Goal: Task Accomplishment & Management: Manage account settings

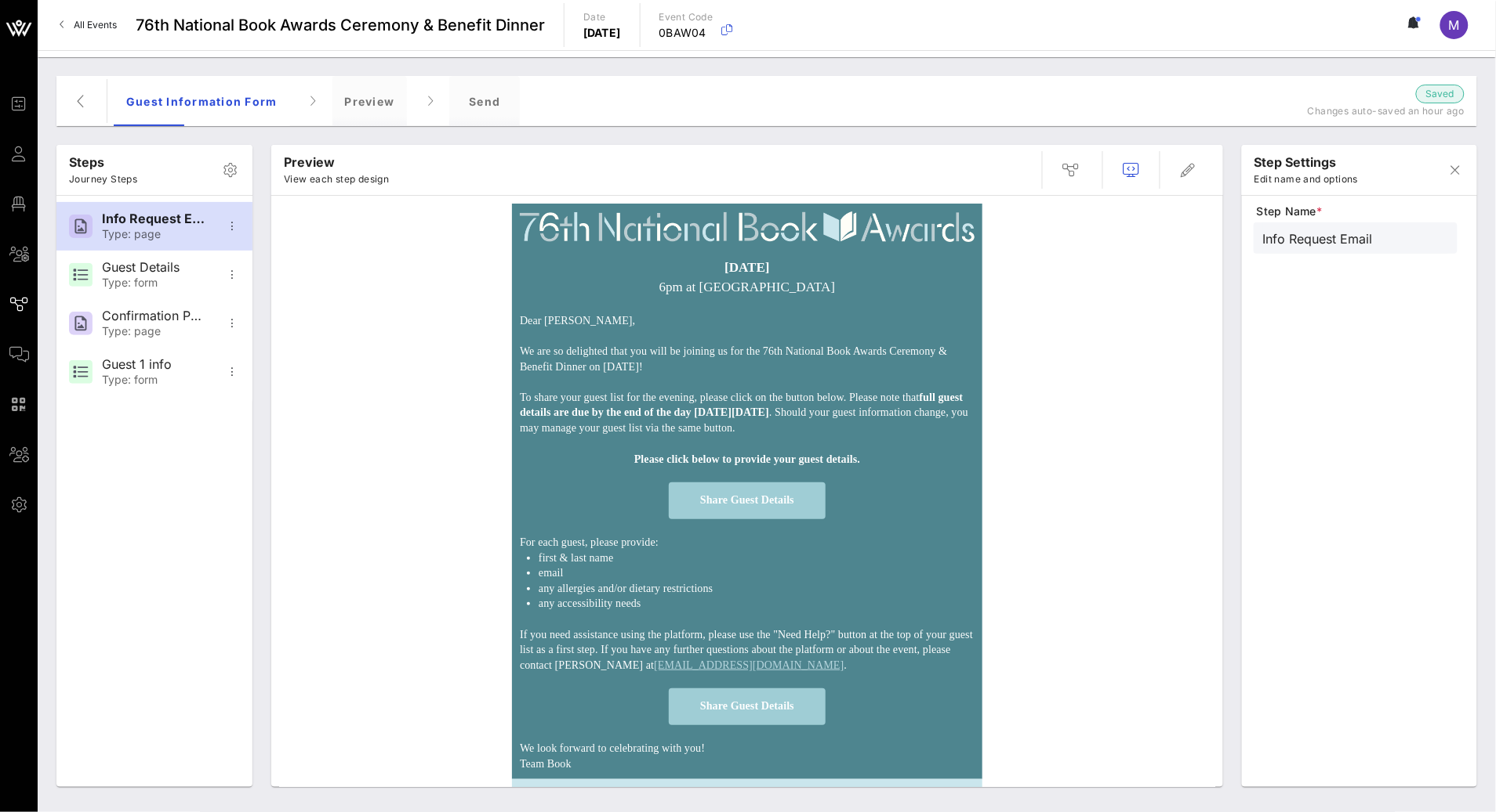
scroll to position [24, 0]
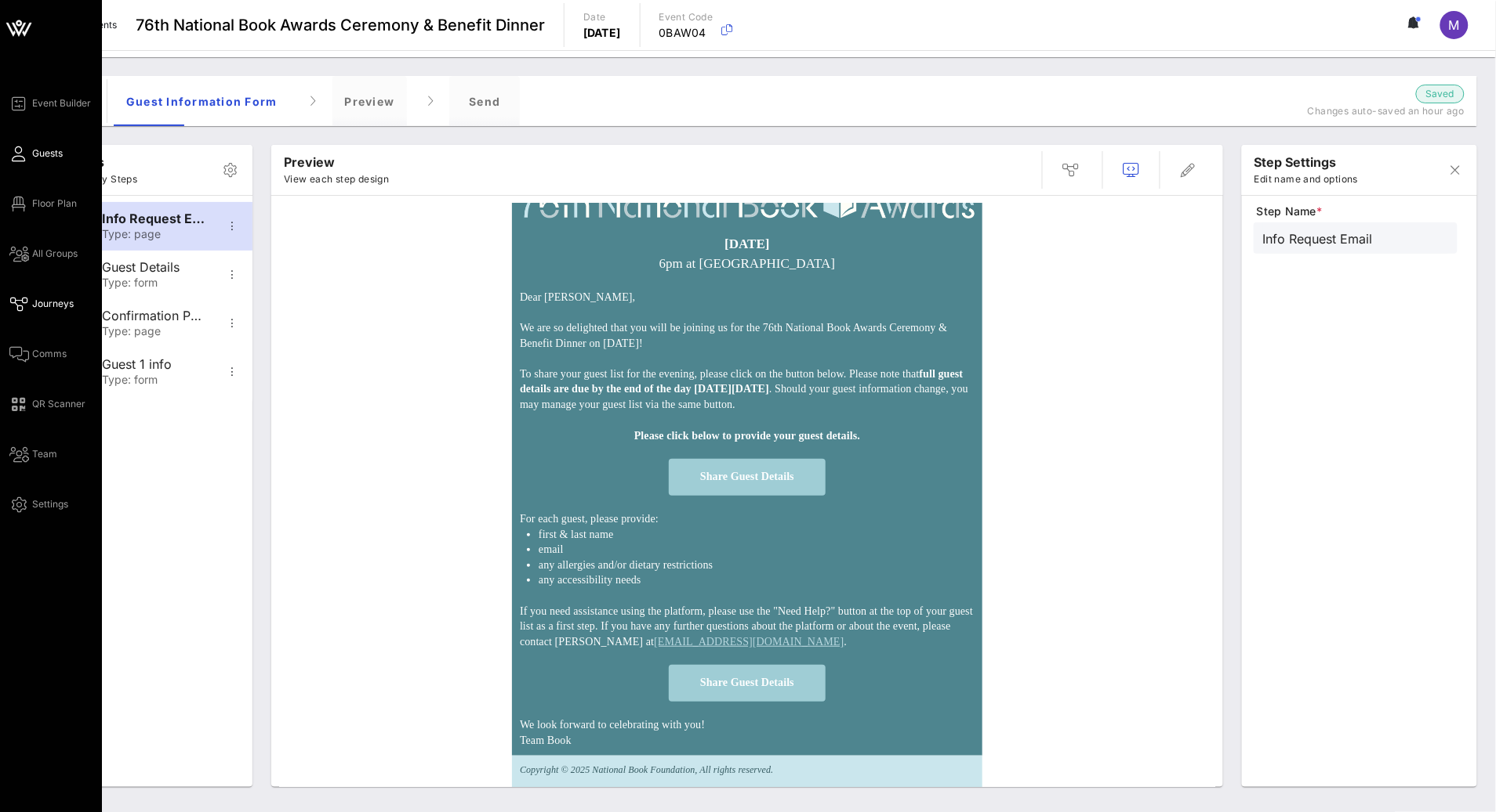
click at [53, 152] on span "Guests" at bounding box center [47, 153] width 31 height 14
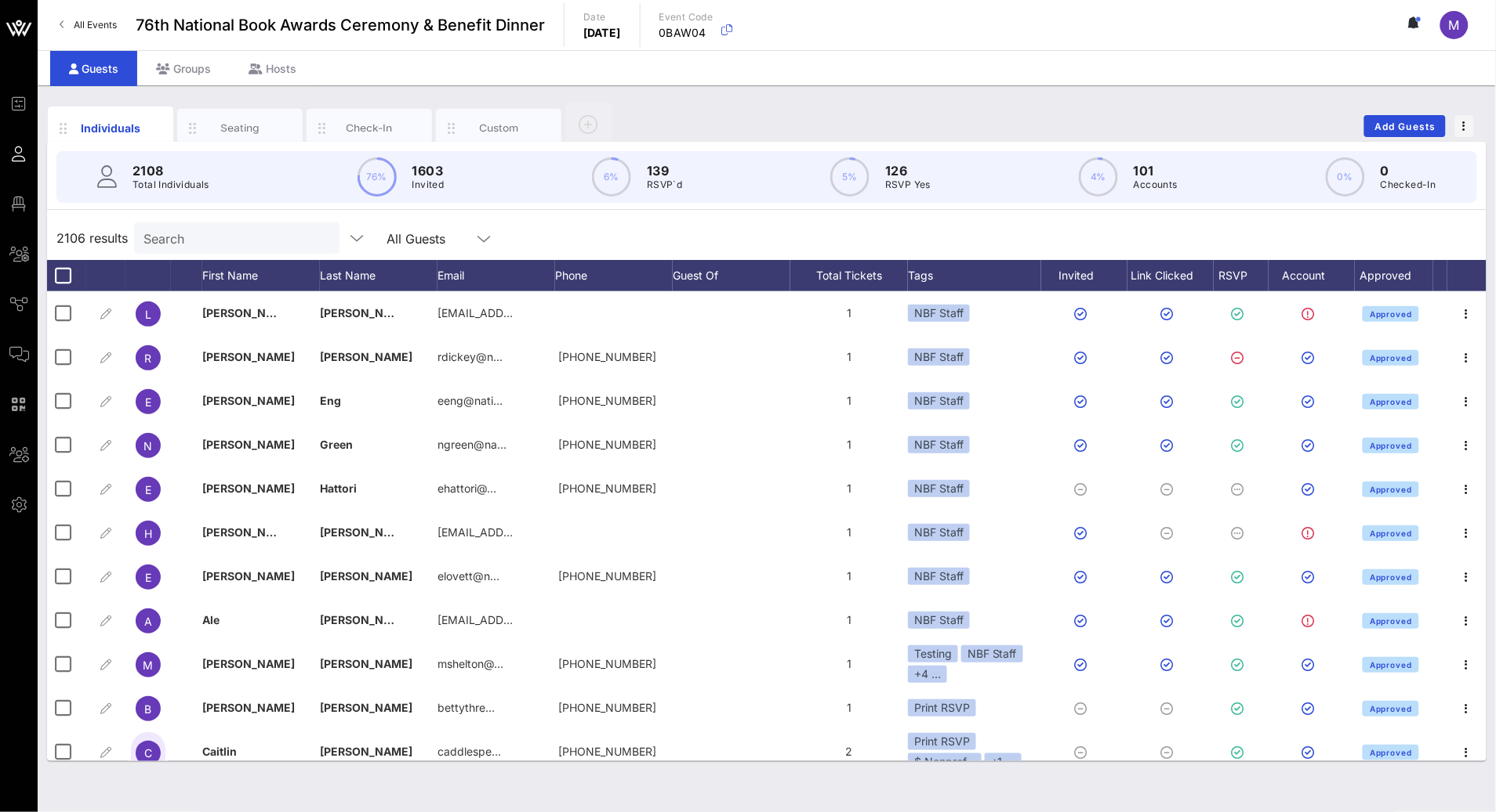
click at [280, 235] on input "Search" at bounding box center [235, 238] width 183 height 21
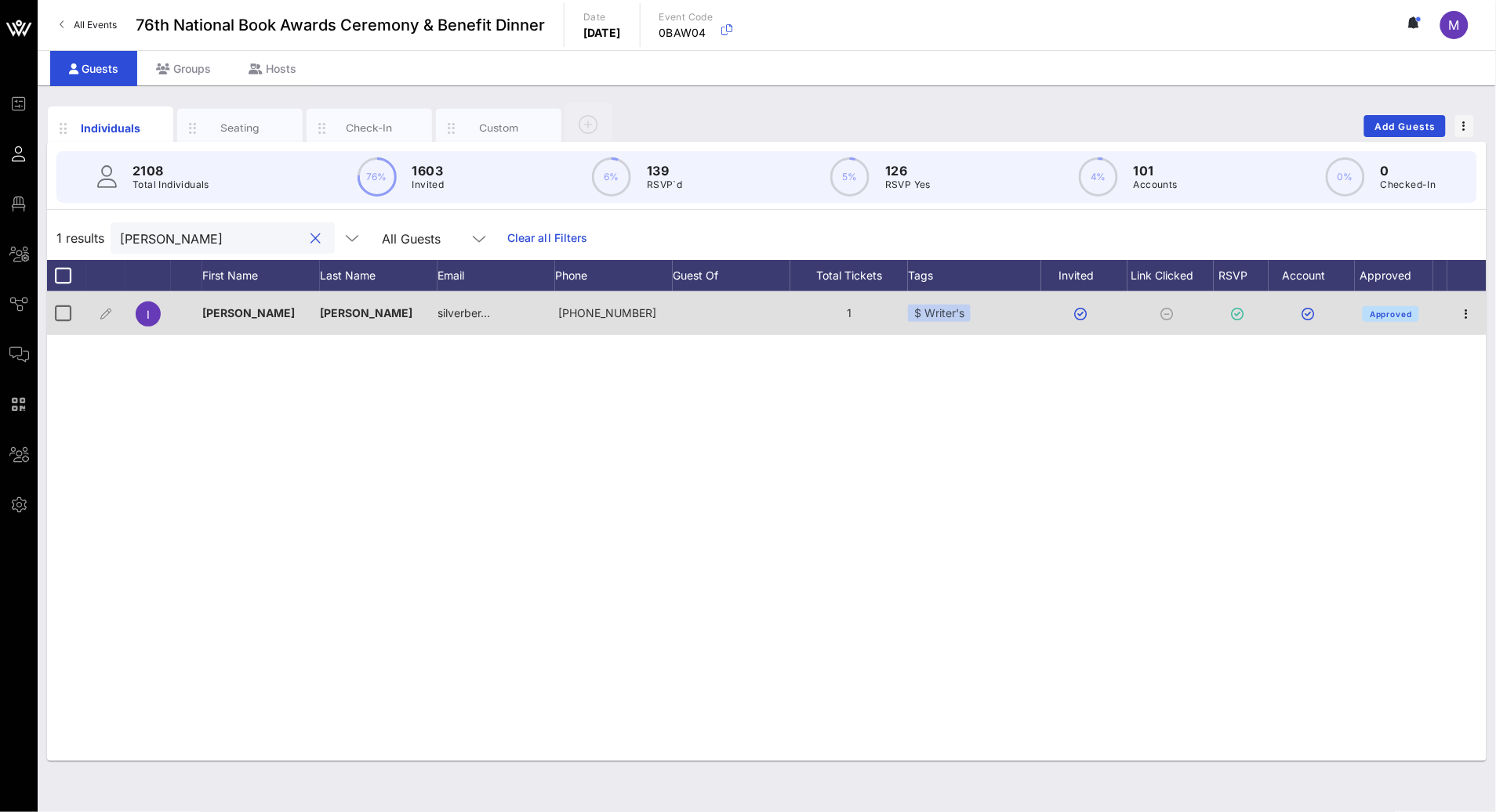
type input "[PERSON_NAME]"
click at [948, 310] on div "$ Writer's" at bounding box center [938, 313] width 62 height 17
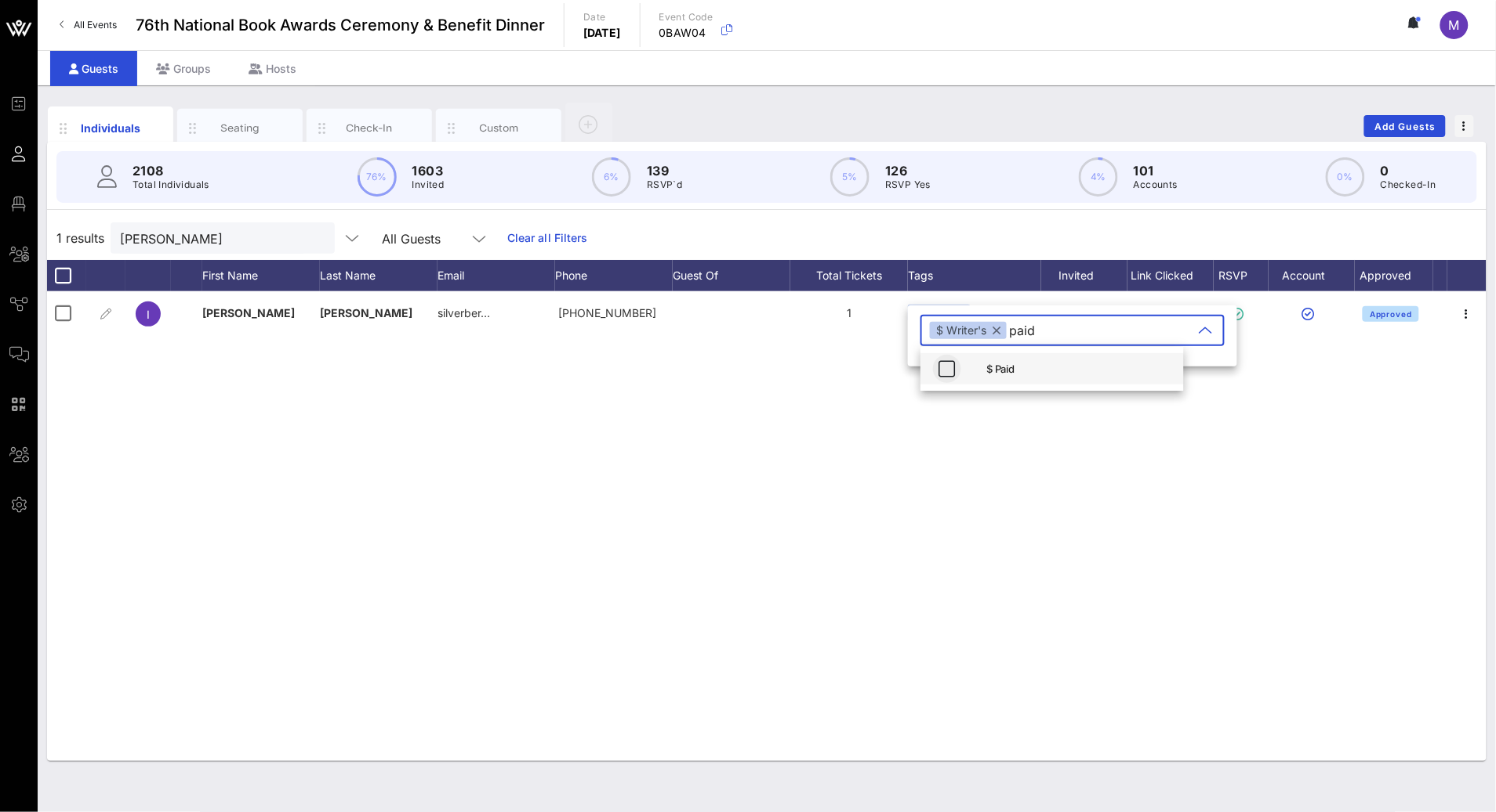
type input "paid"
click at [942, 372] on icon "button" at bounding box center [946, 368] width 19 height 19
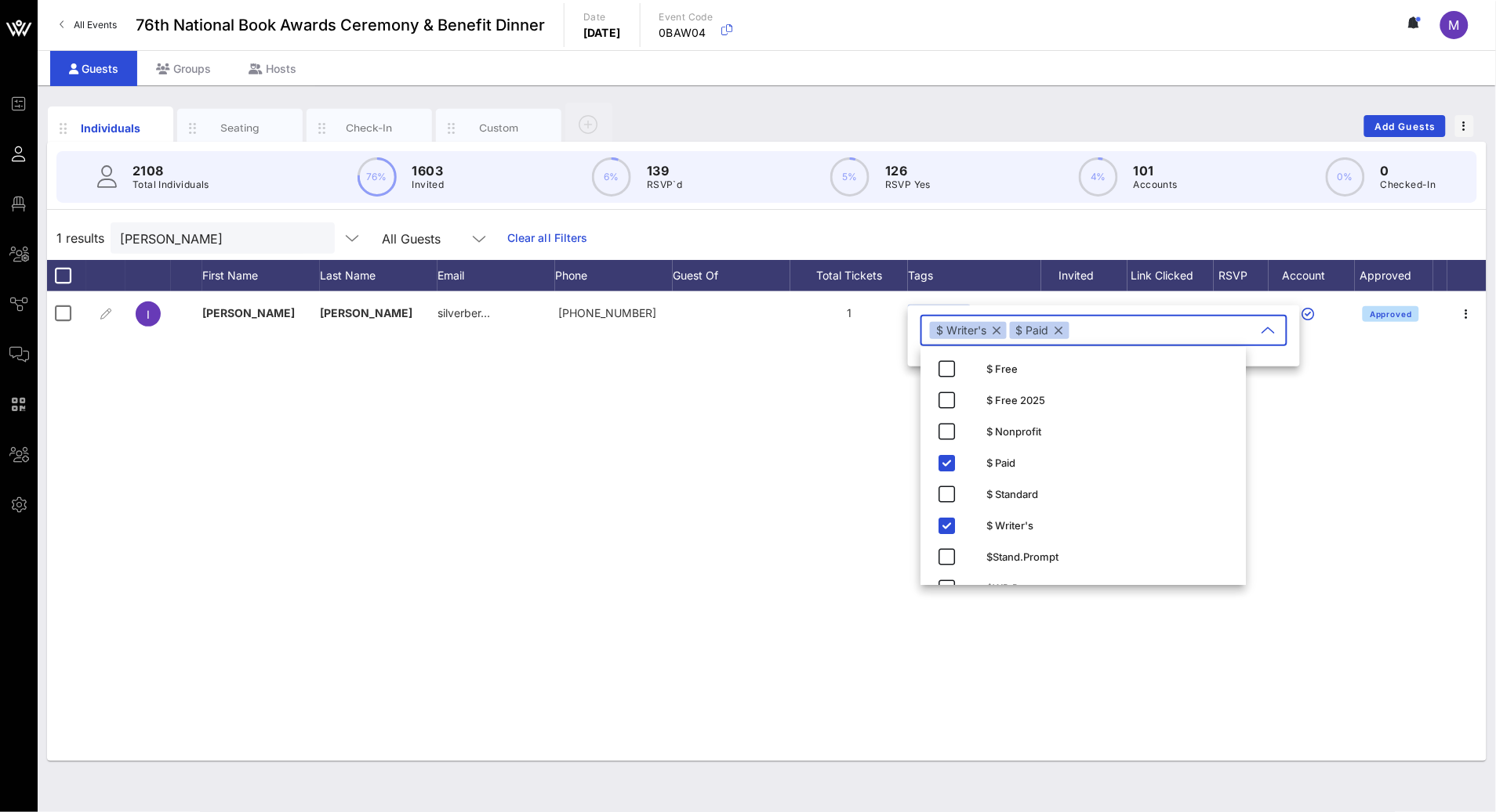
click at [844, 409] on div "I [PERSON_NAME][GEOGRAPHIC_DATA] silverber… [PHONE_NUMBER] 1 $ Writer's Approved" at bounding box center [766, 526] width 1440 height 470
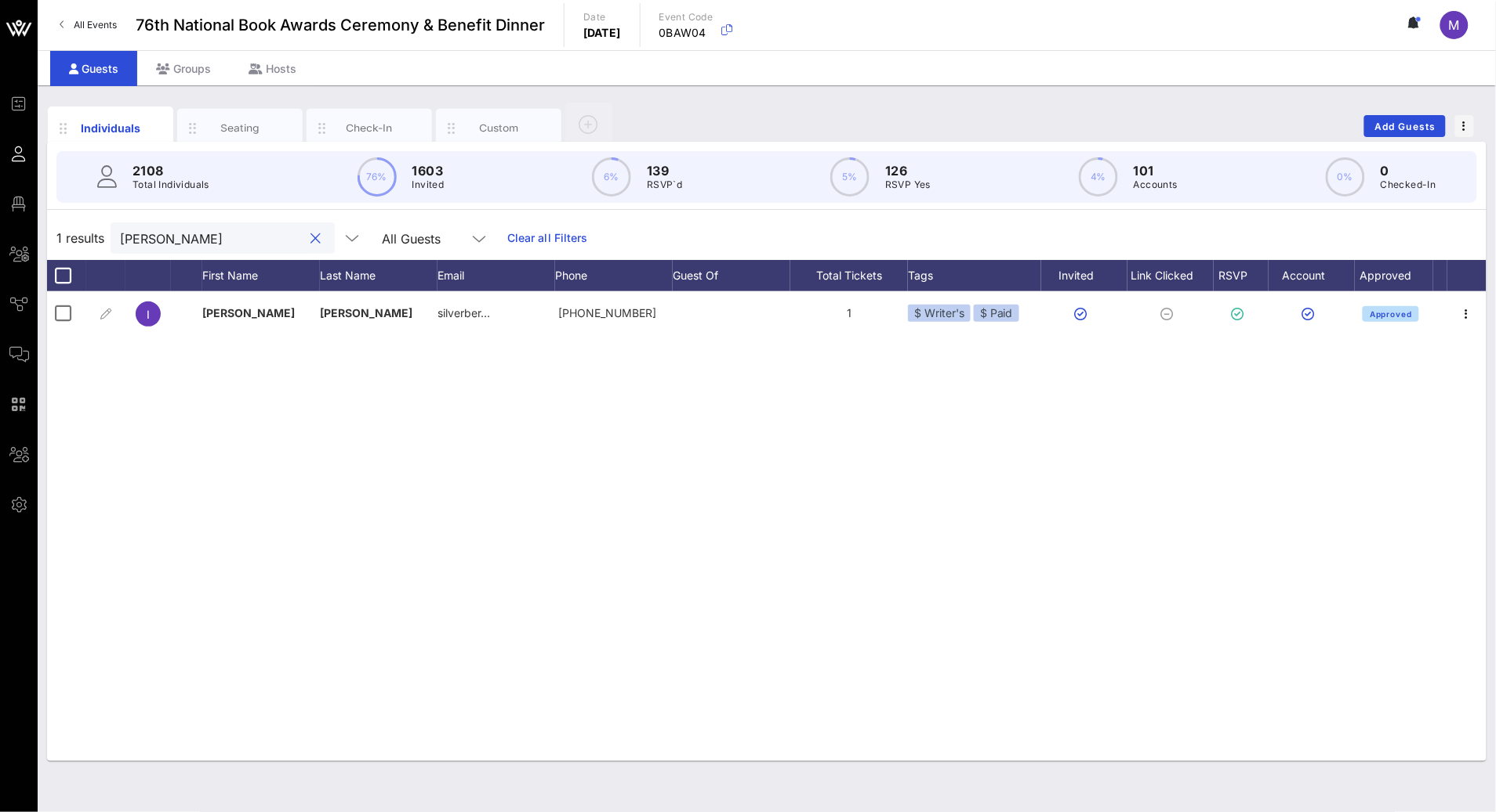
click at [200, 239] on input "[PERSON_NAME]" at bounding box center [211, 238] width 183 height 21
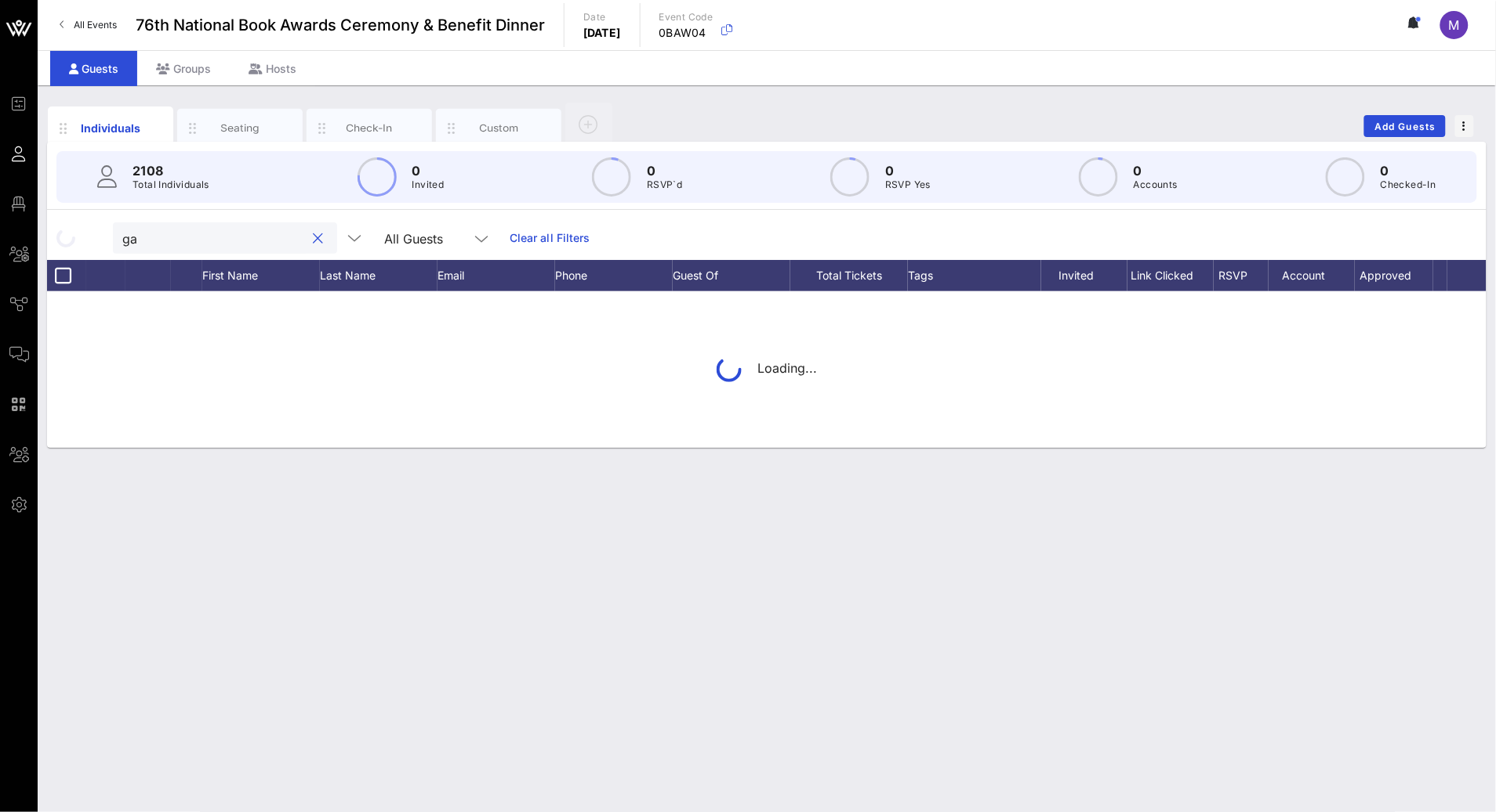
type input "g"
type input "a"
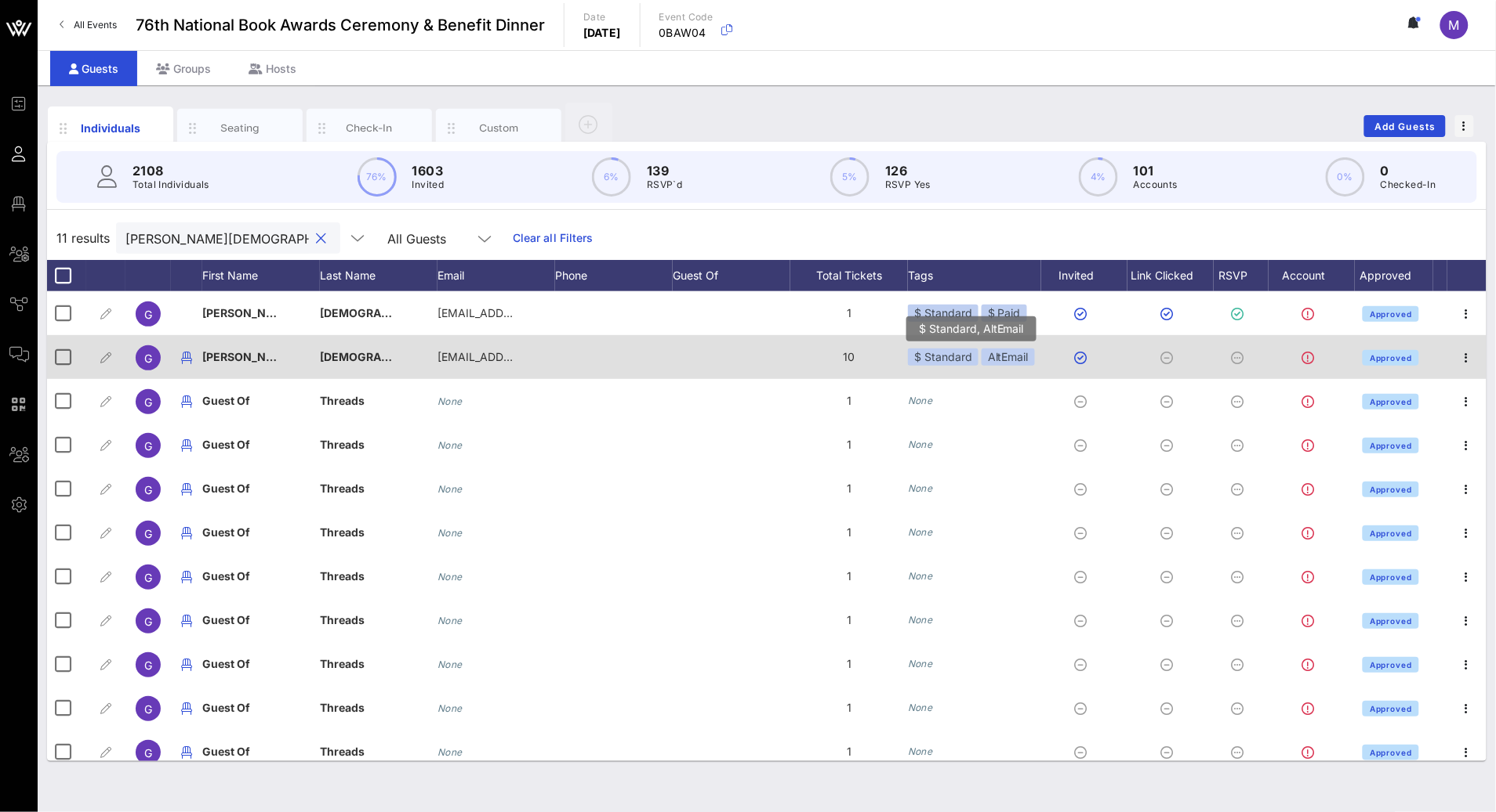
type input "[PERSON_NAME][DEMOGRAPHIC_DATA]"
click at [999, 360] on div "AltEmail" at bounding box center [1009, 356] width 53 height 17
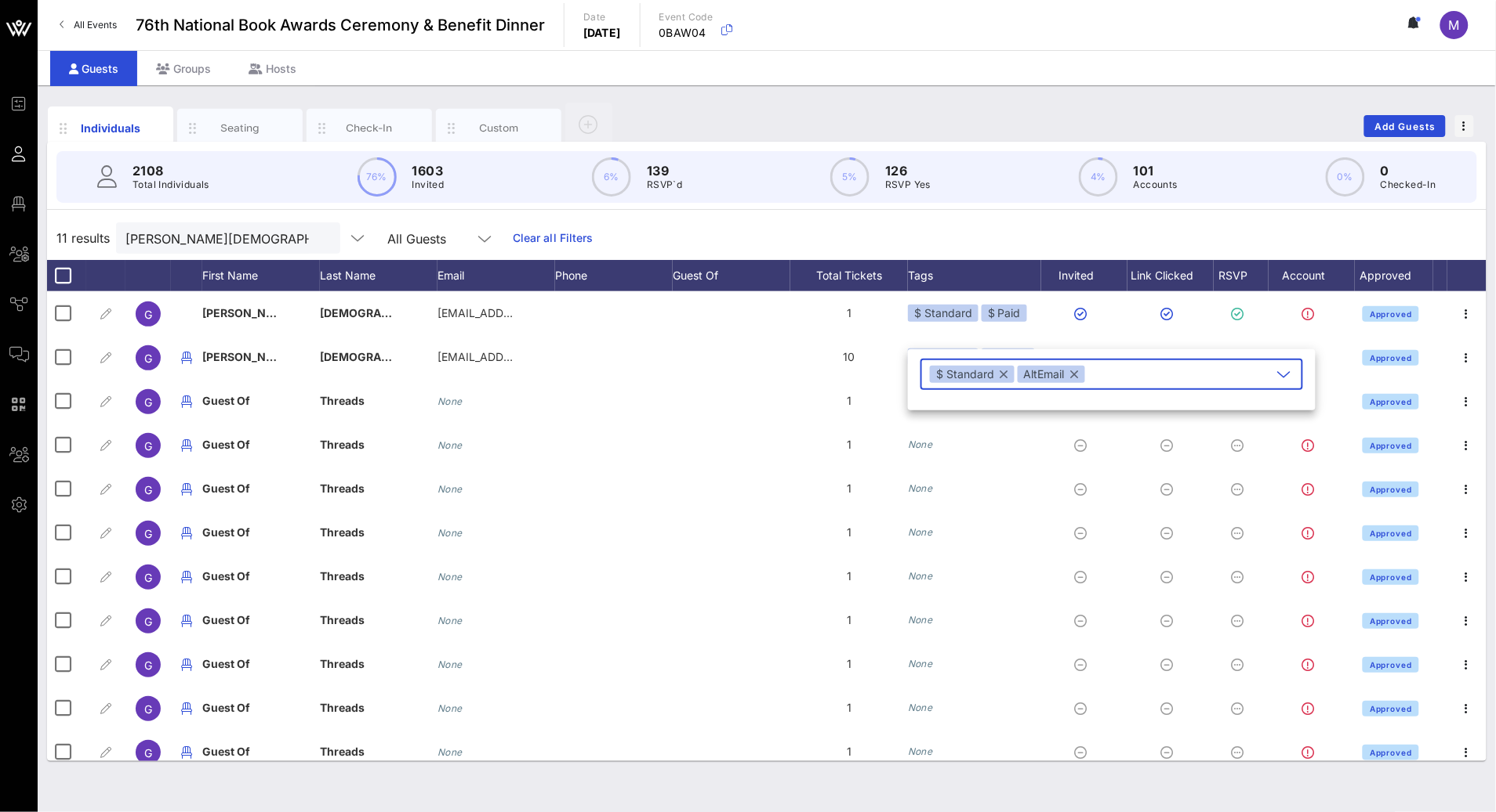
click at [1077, 373] on button "button" at bounding box center [1075, 373] width 8 height 17
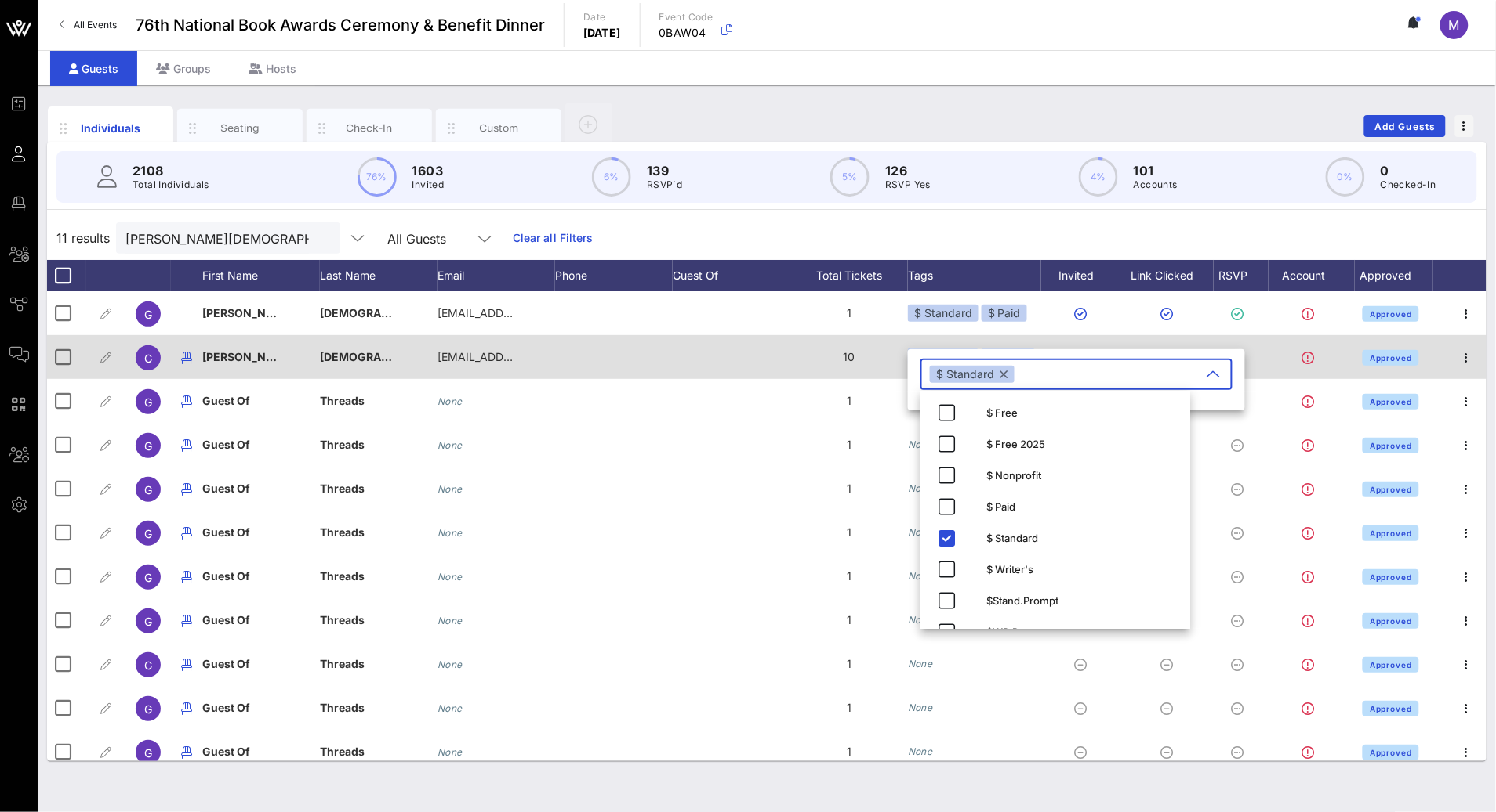
click at [784, 353] on div at bounding box center [731, 357] width 118 height 44
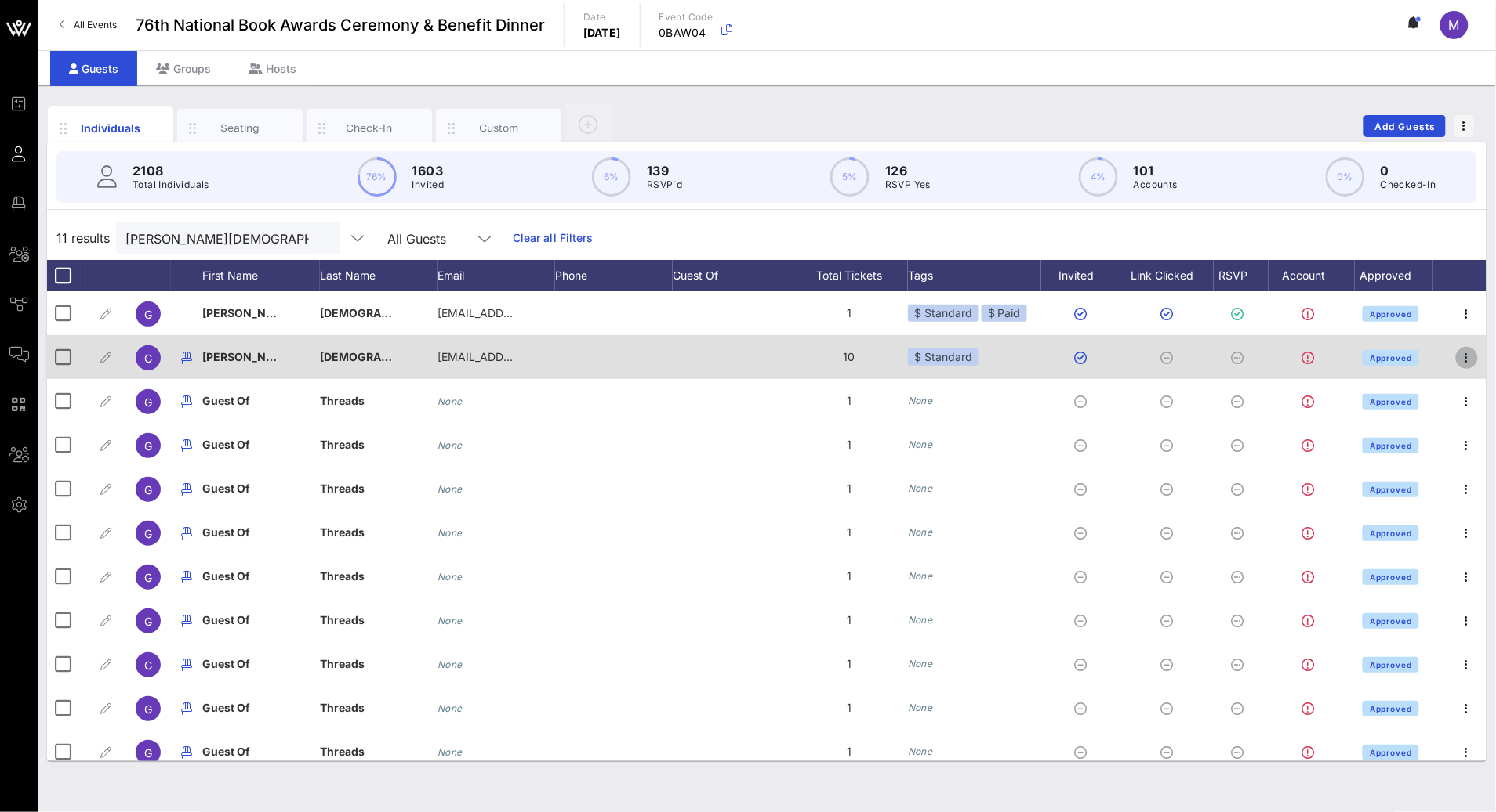
click at [1457, 351] on icon "button" at bounding box center [1466, 357] width 19 height 19
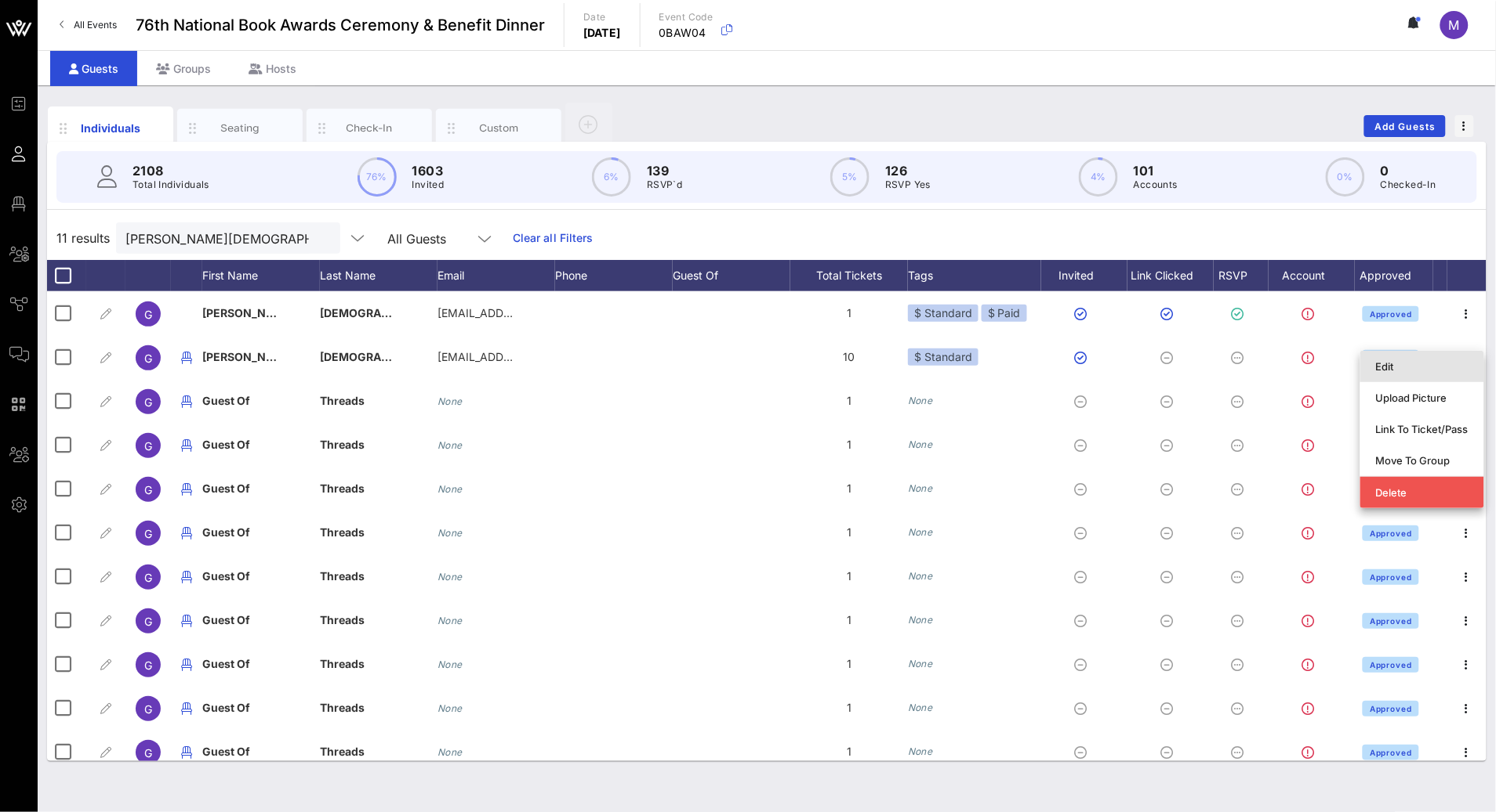
click at [1452, 365] on div "Edit" at bounding box center [1422, 366] width 92 height 13
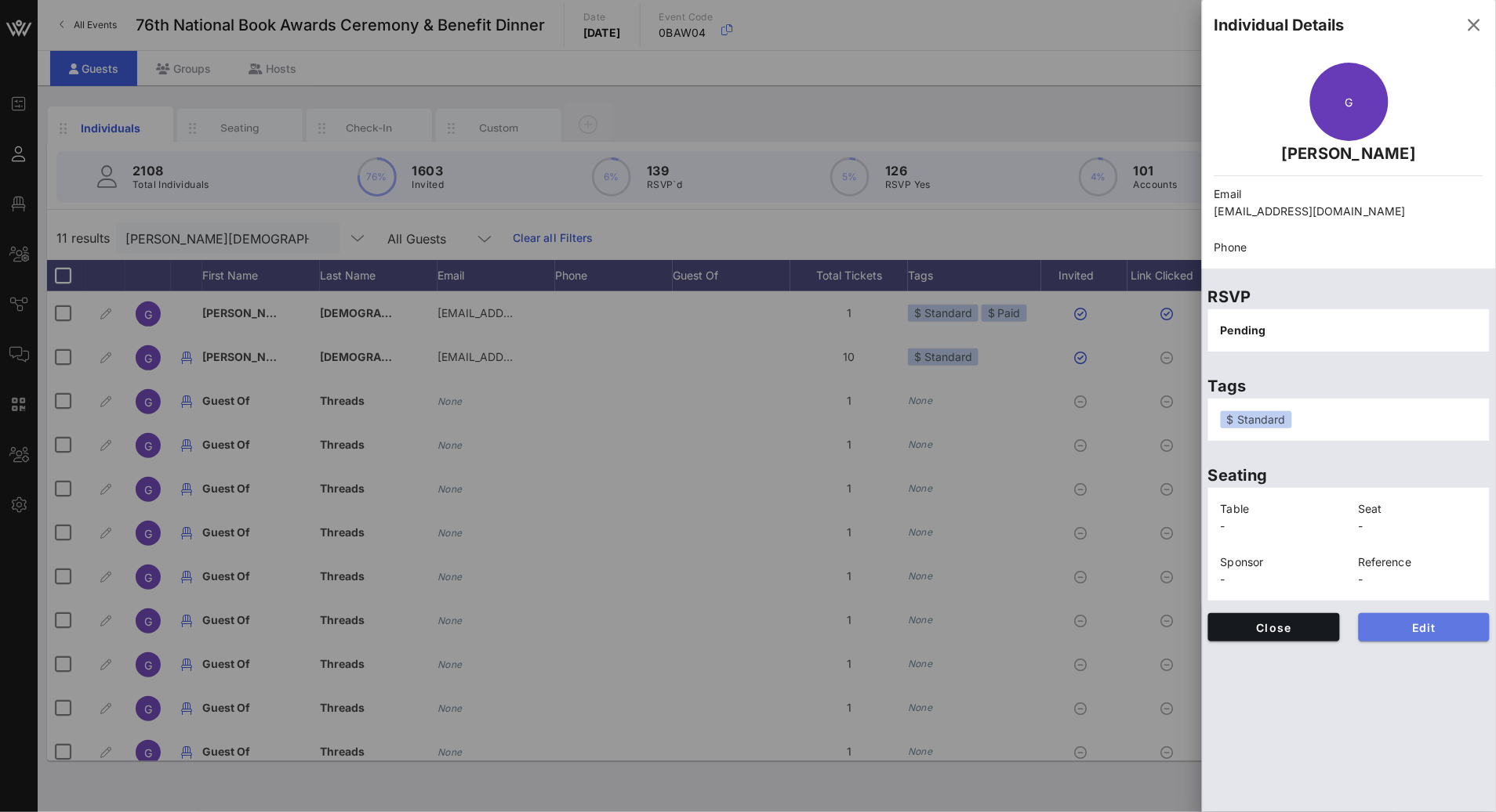
click at [1443, 625] on span "Edit" at bounding box center [1425, 627] width 107 height 13
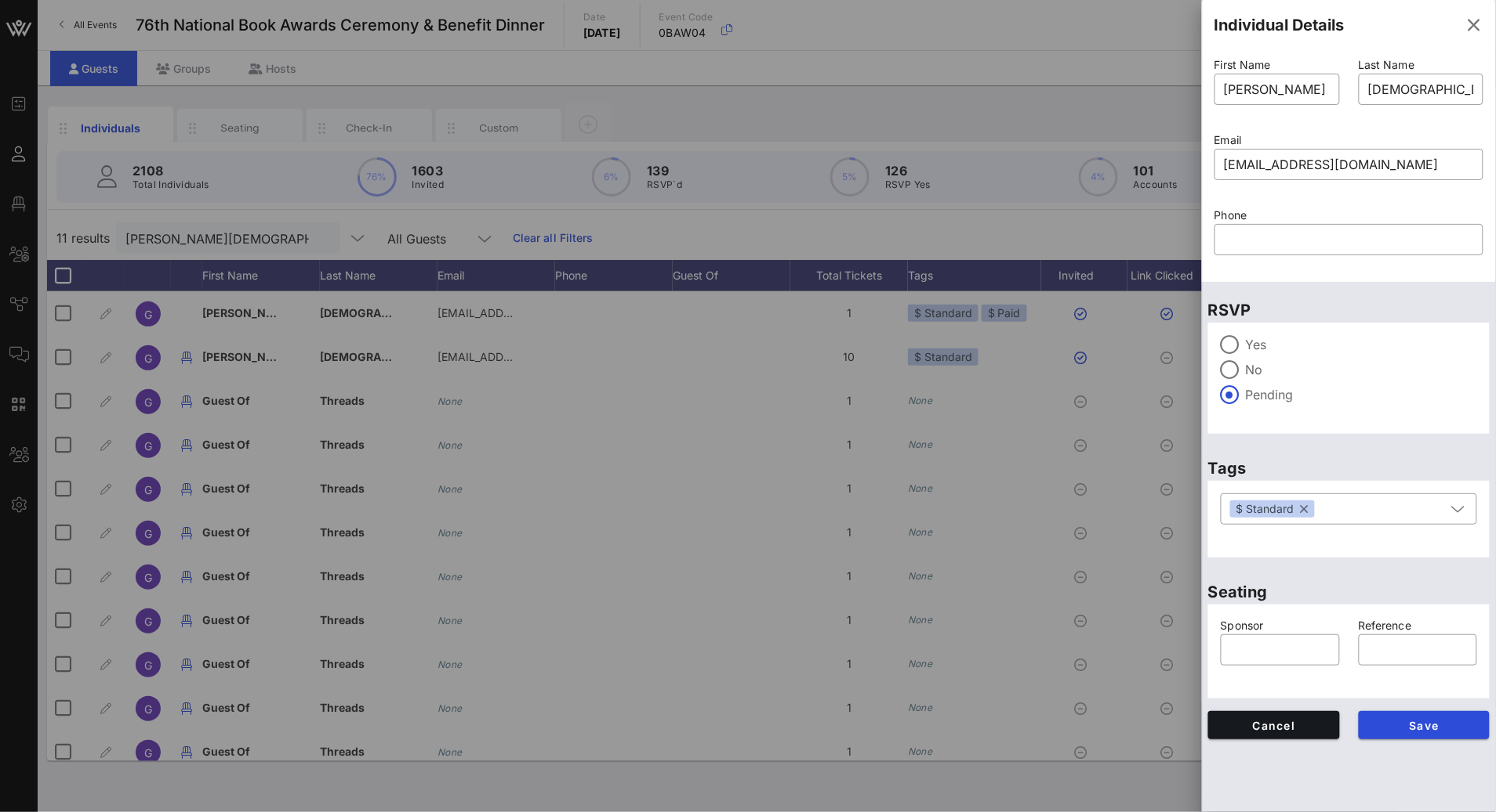
click at [1256, 347] on label "Yes" at bounding box center [1360, 345] width 231 height 16
click at [1410, 726] on span "Save" at bounding box center [1425, 725] width 107 height 13
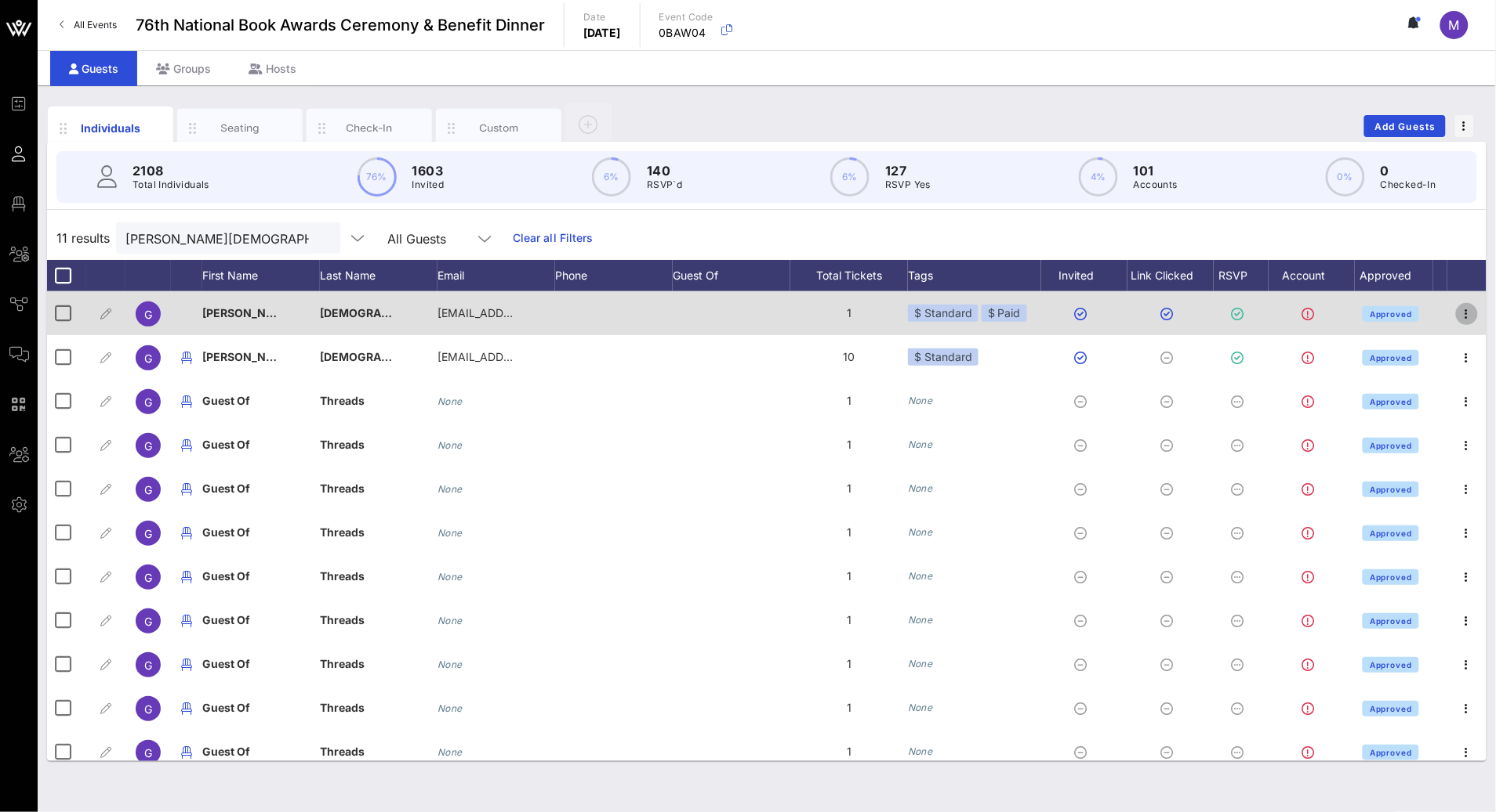
click at [1457, 312] on icon "button" at bounding box center [1466, 314] width 19 height 19
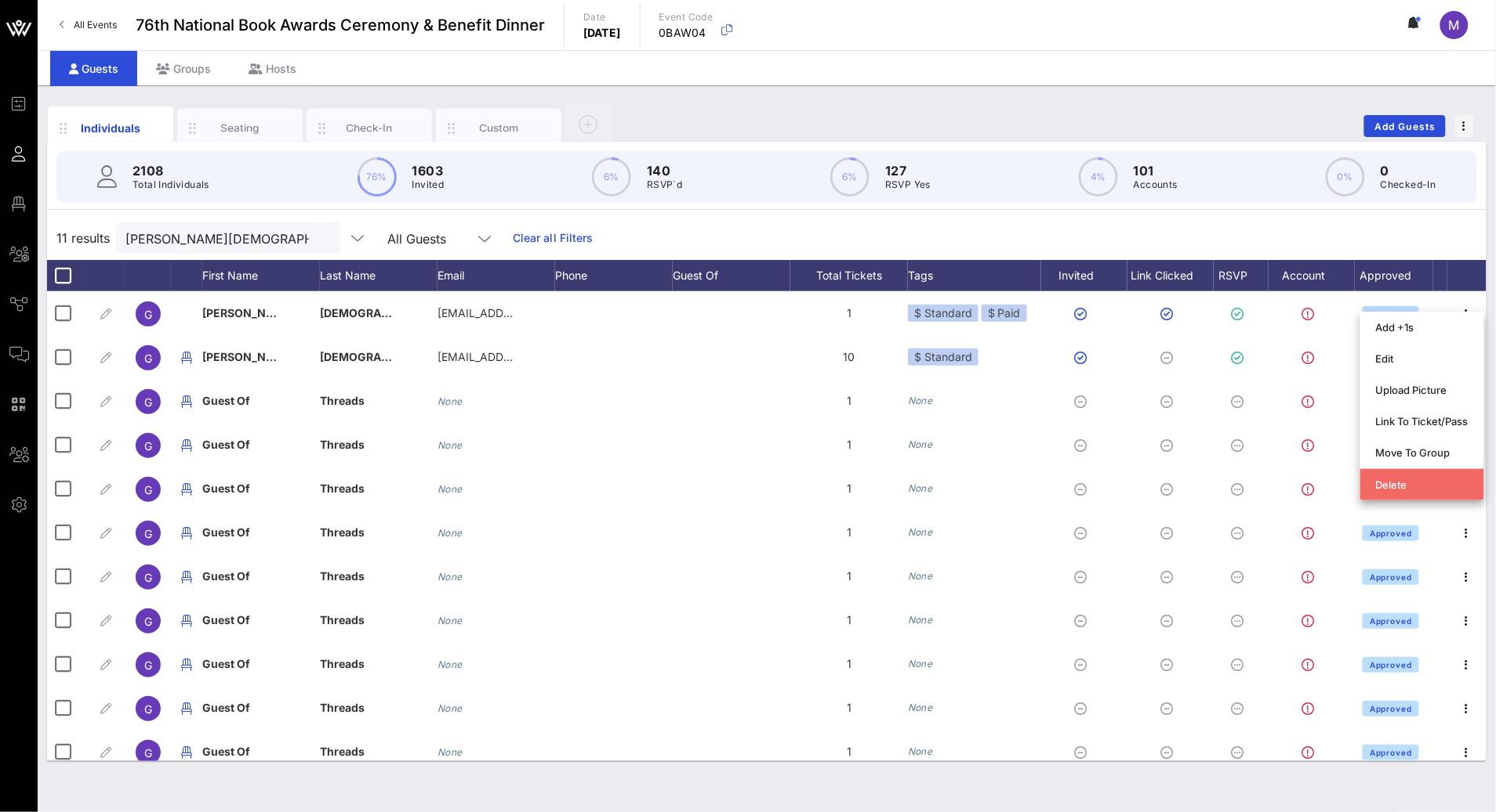
click at [1439, 486] on div "Delete" at bounding box center [1422, 484] width 92 height 13
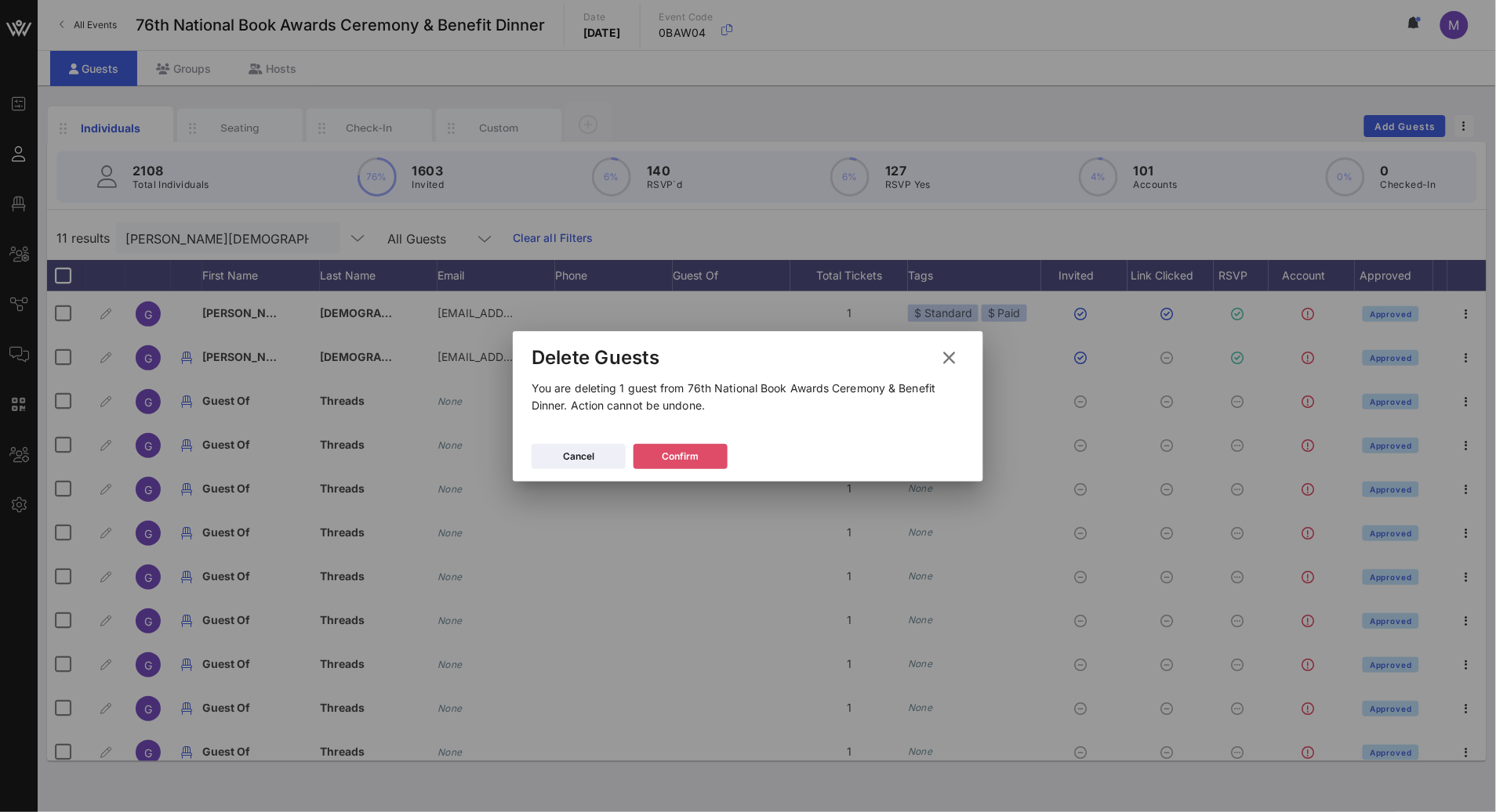
click at [700, 449] on button "Confirm" at bounding box center [680, 457] width 94 height 25
